Goal: Find specific page/section: Find specific page/section

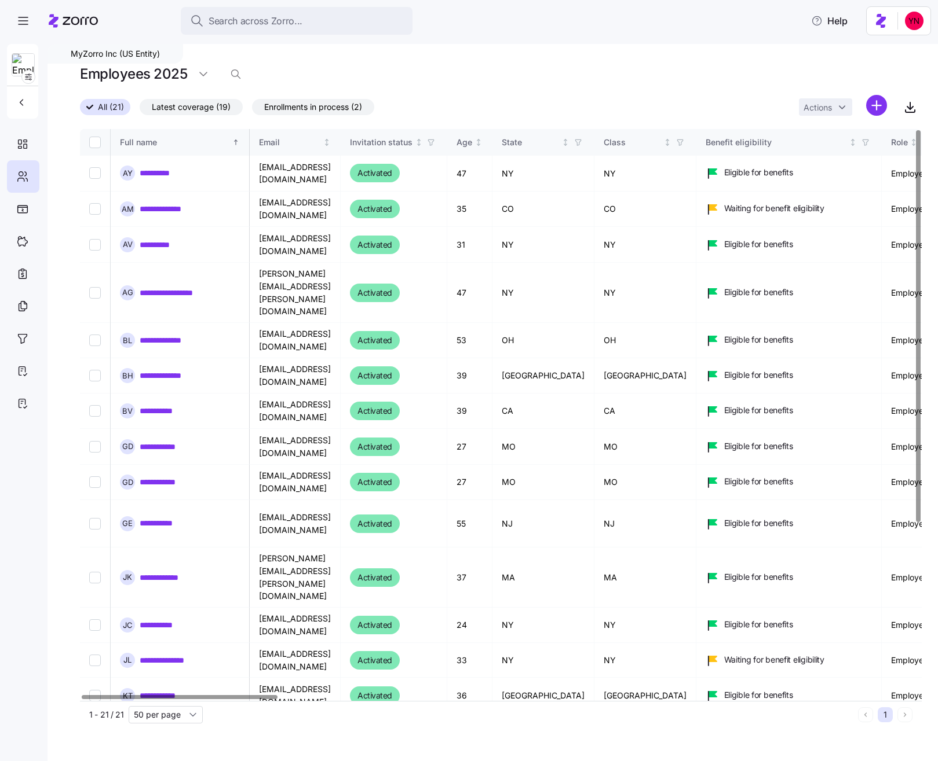
scroll to position [0, 2]
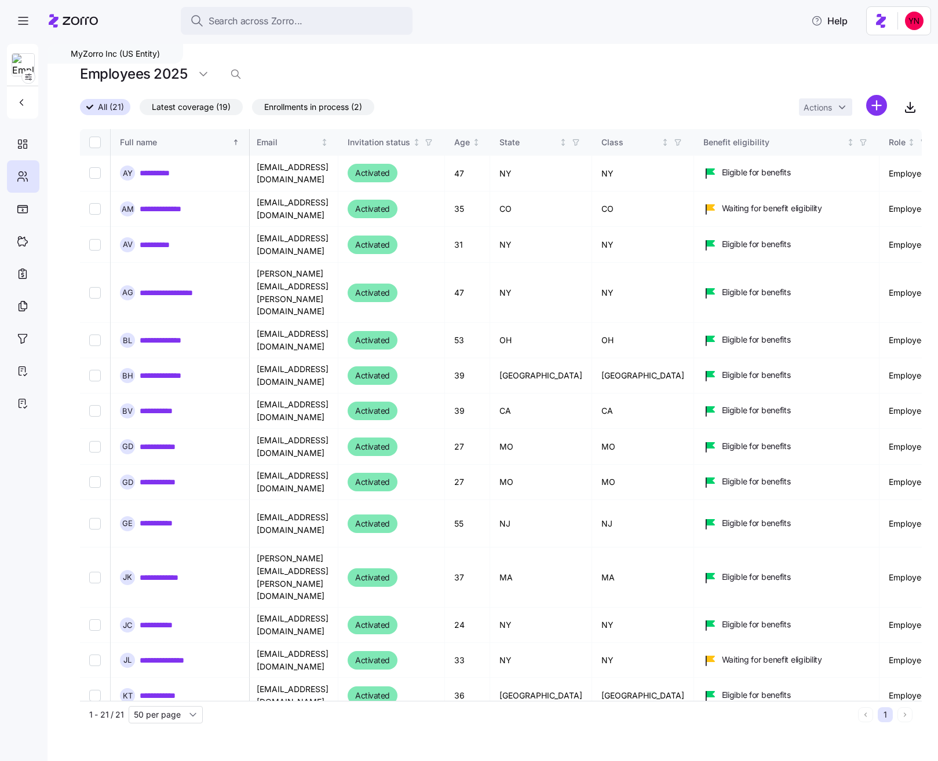
click at [69, 8] on div at bounding box center [73, 21] width 49 height 32
click at [69, 23] on icon at bounding box center [73, 21] width 49 height 14
click at [283, 23] on span "Search across Zorro..." at bounding box center [255, 21] width 94 height 14
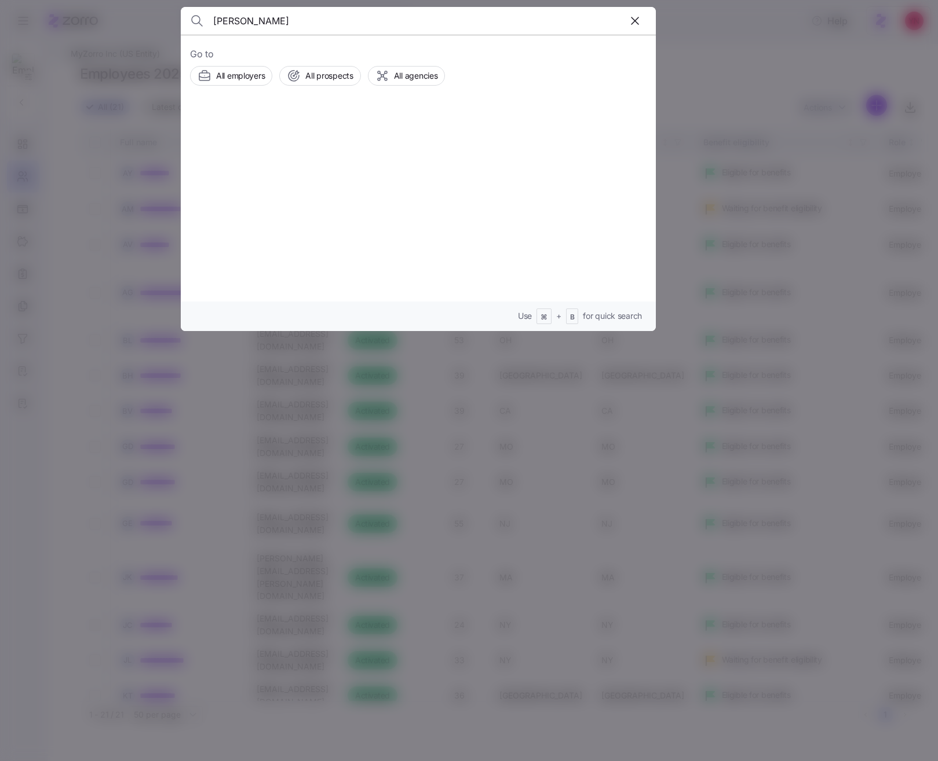
type input "[PERSON_NAME]"
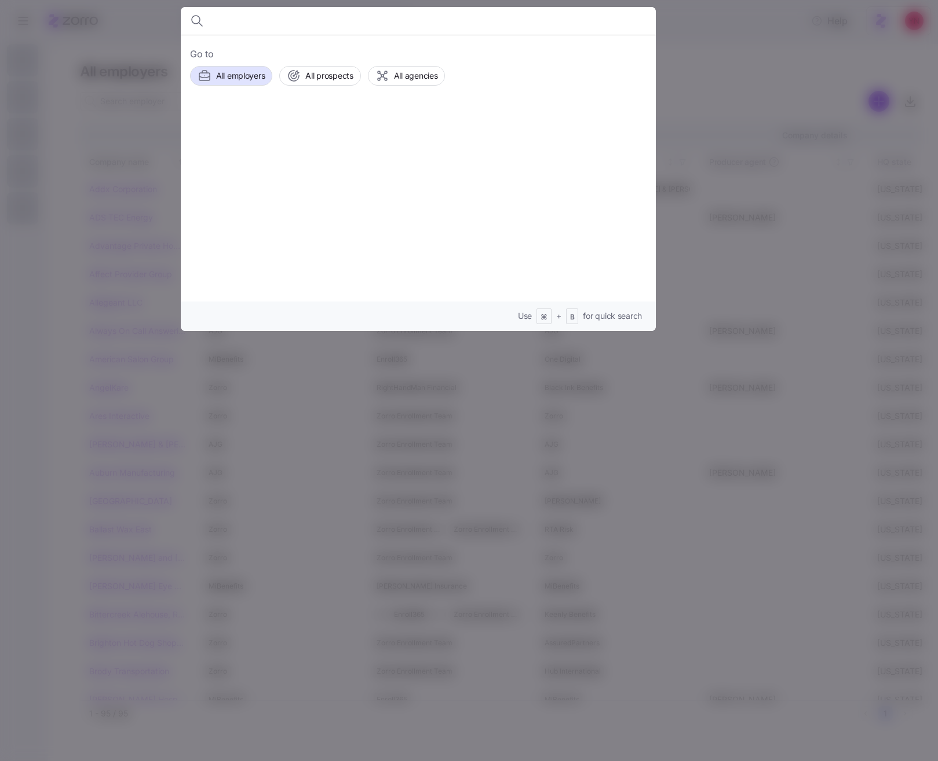
click at [711, 84] on div at bounding box center [469, 380] width 938 height 761
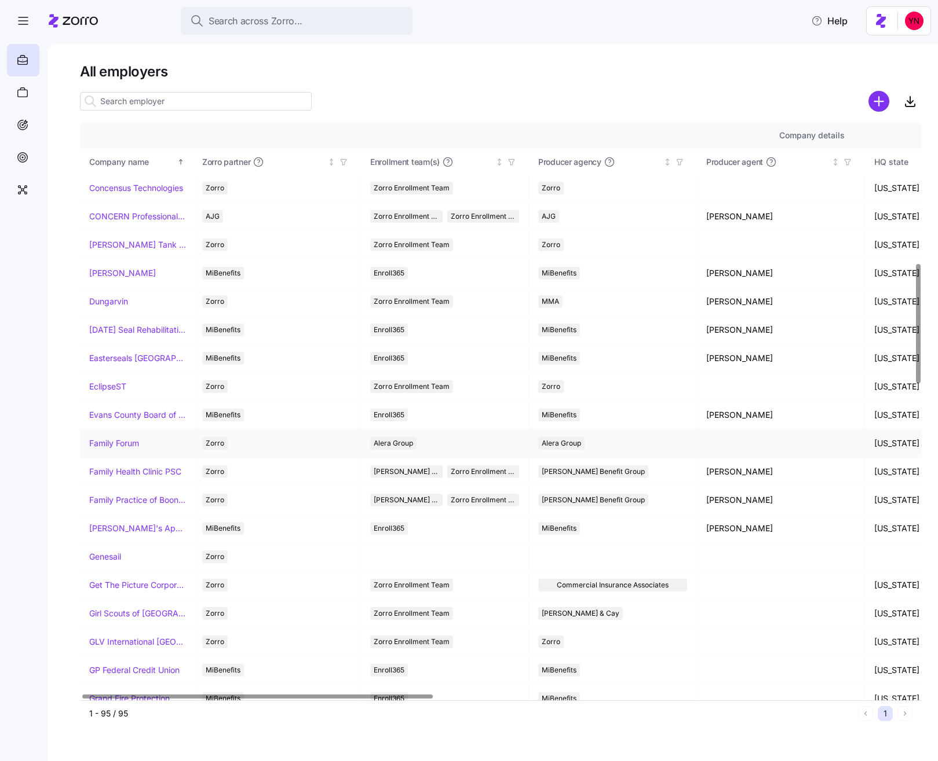
scroll to position [684, 3]
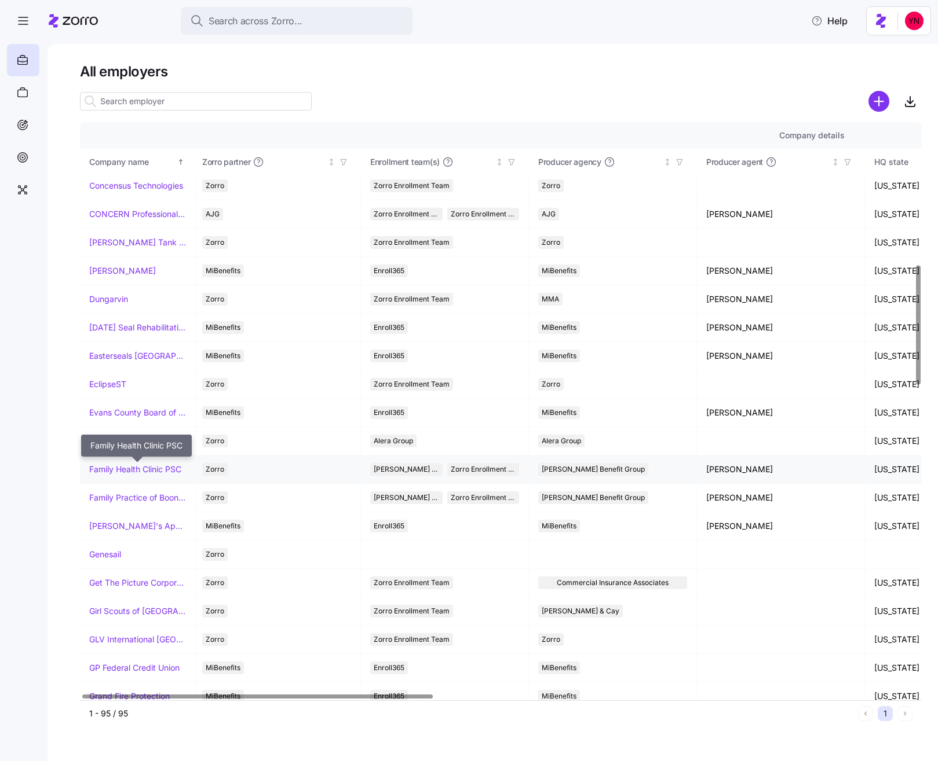
click at [147, 467] on link "Family Health Clinic PSC" at bounding box center [135, 470] width 92 height 12
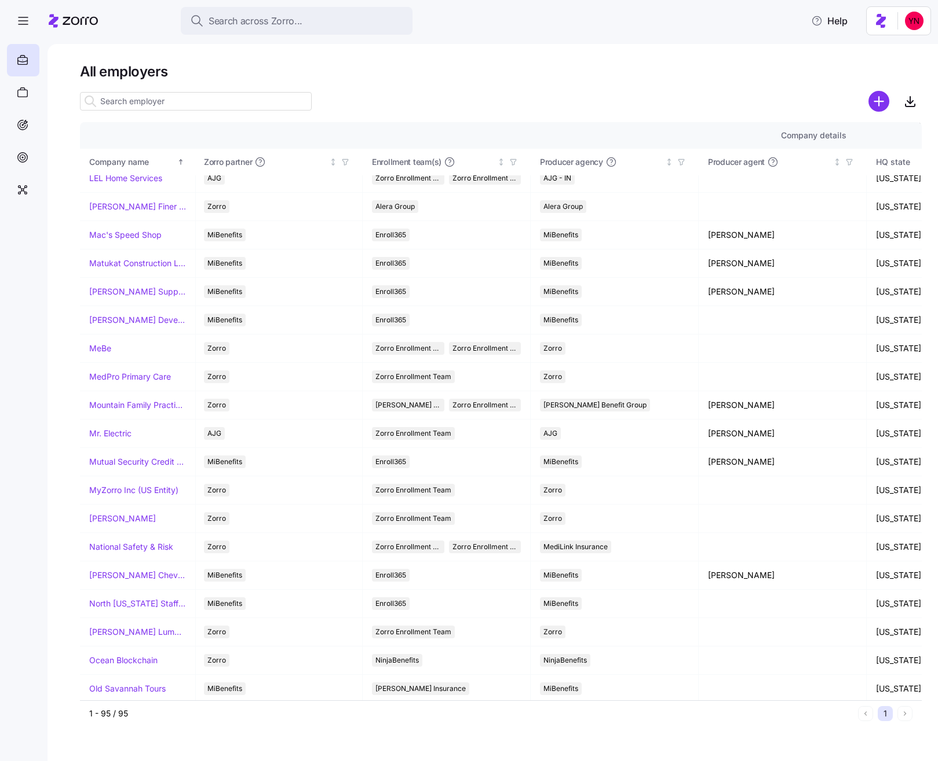
scroll to position [1564, 1]
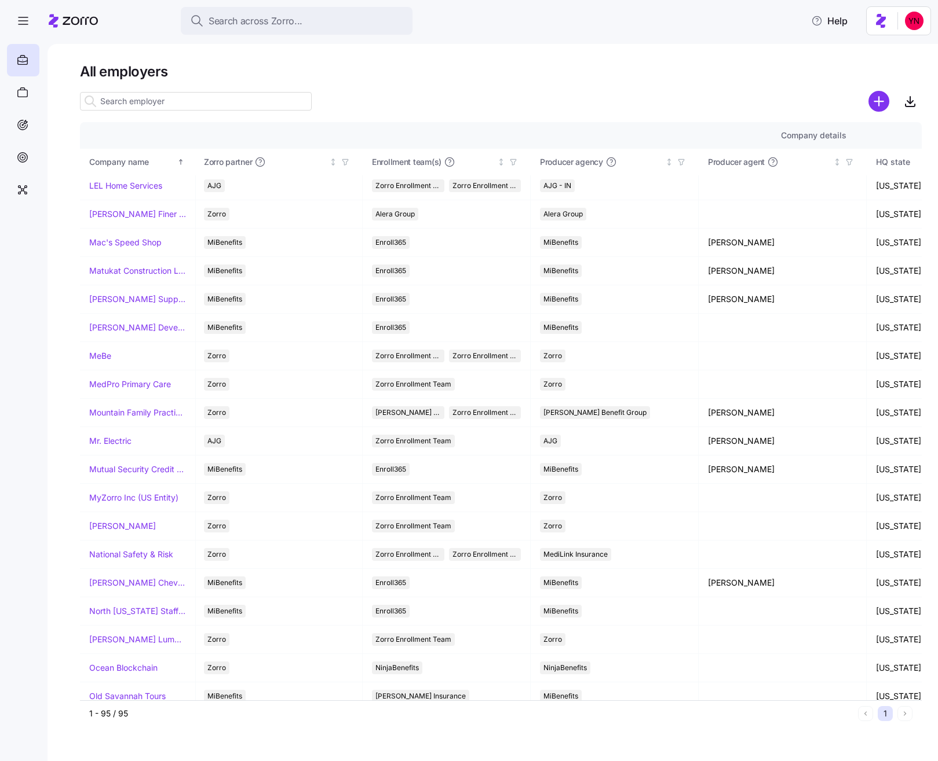
click at [181, 102] on input at bounding box center [196, 101] width 232 height 19
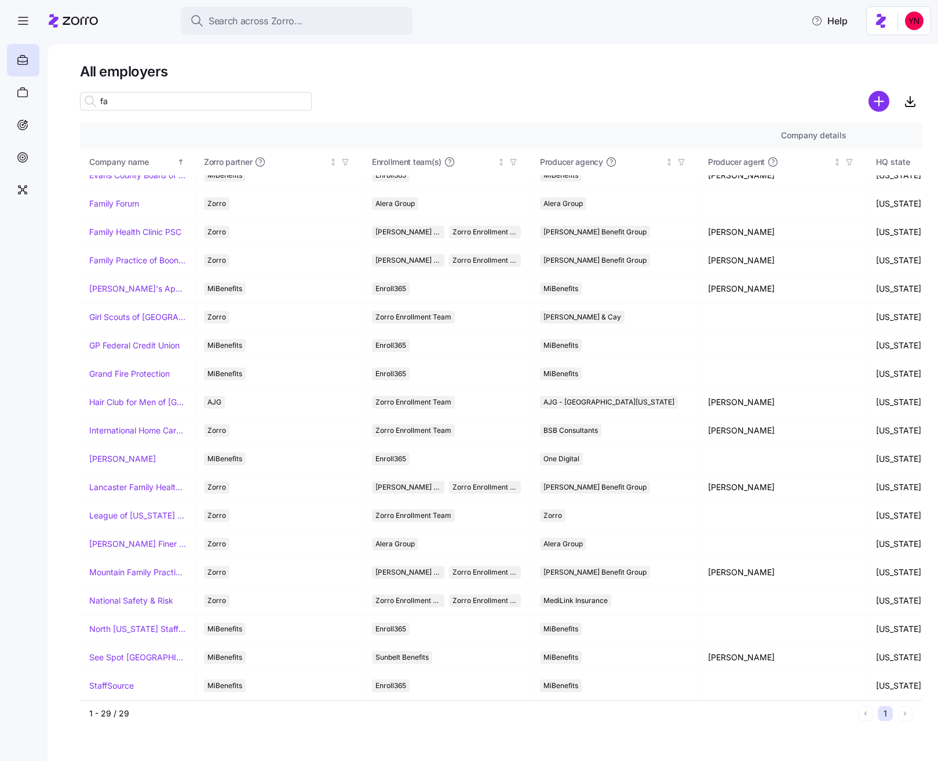
scroll to position [0, 1]
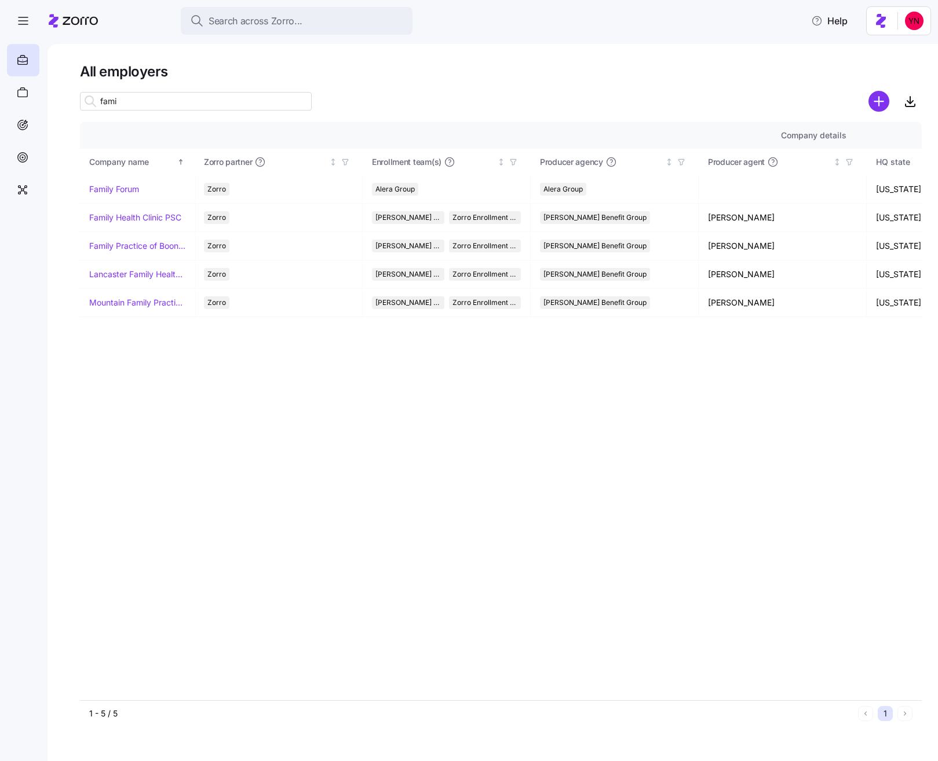
type input "famil"
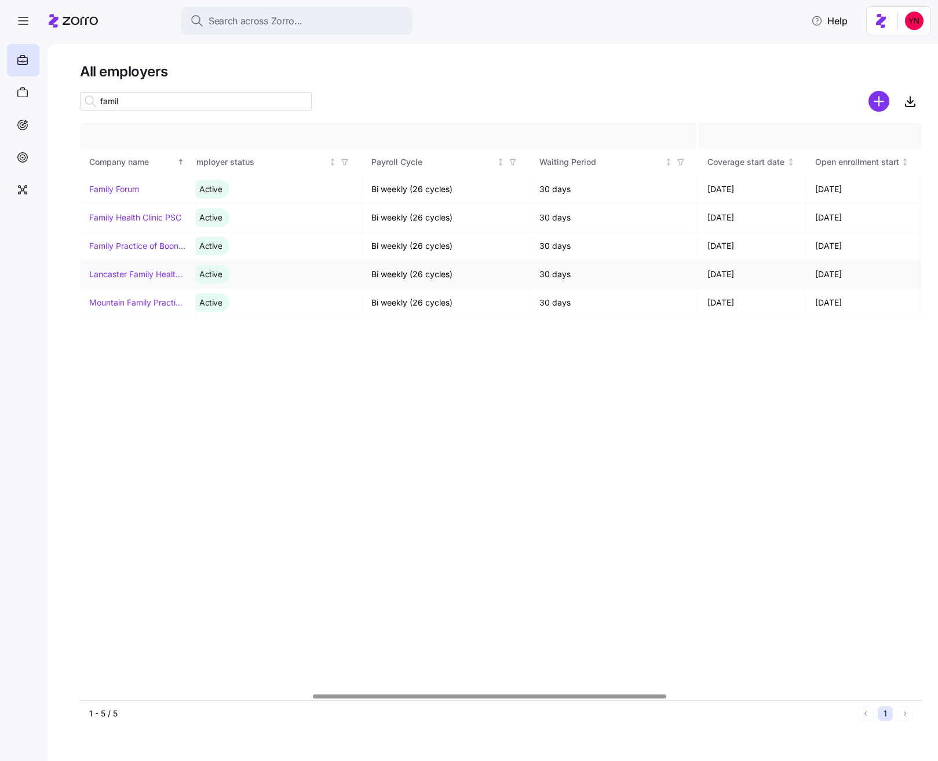
scroll to position [0, 1158]
